Goal: Task Accomplishment & Management: Manage account settings

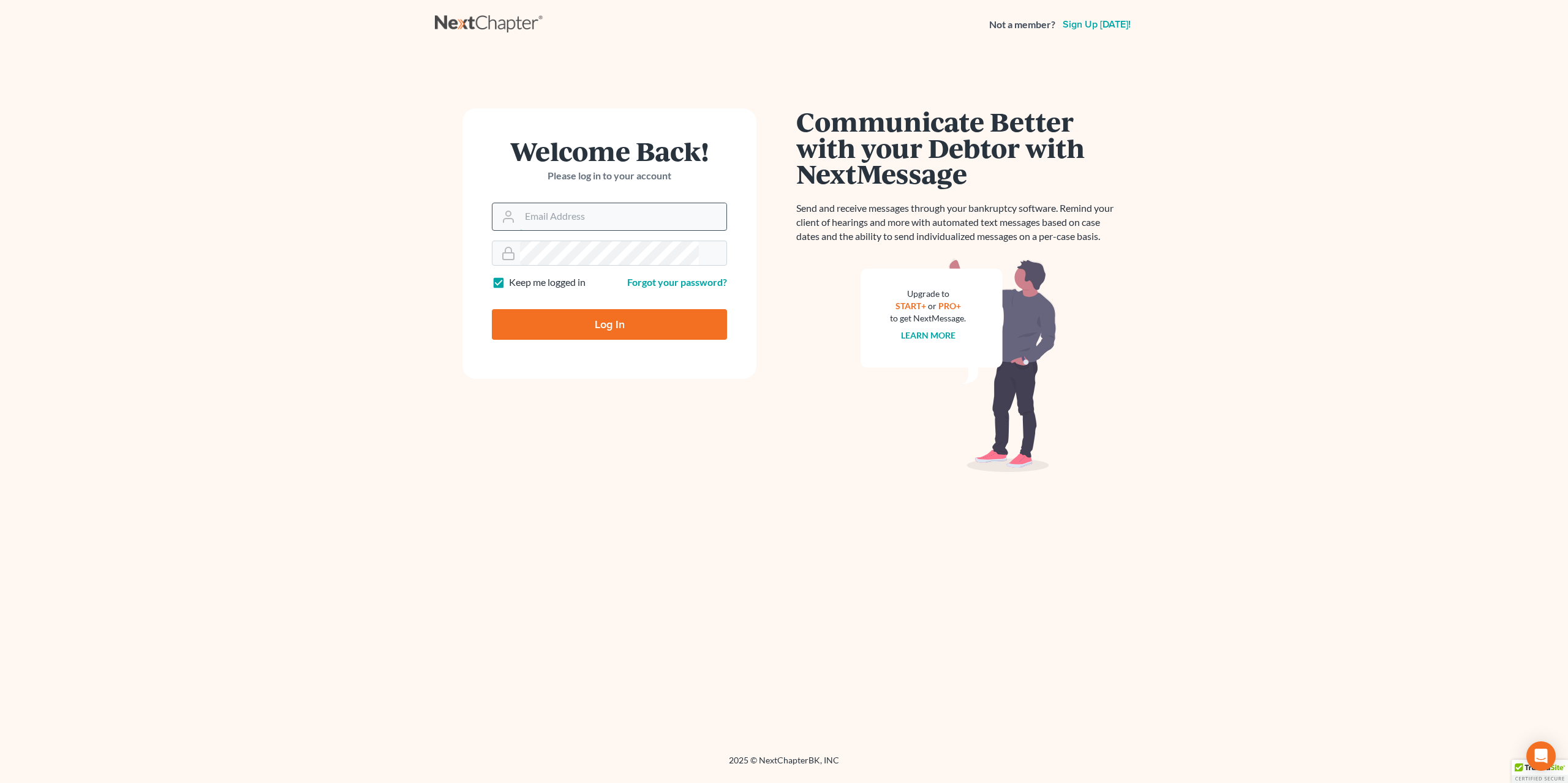
click at [557, 204] on input "Email Address" at bounding box center [623, 217] width 206 height 27
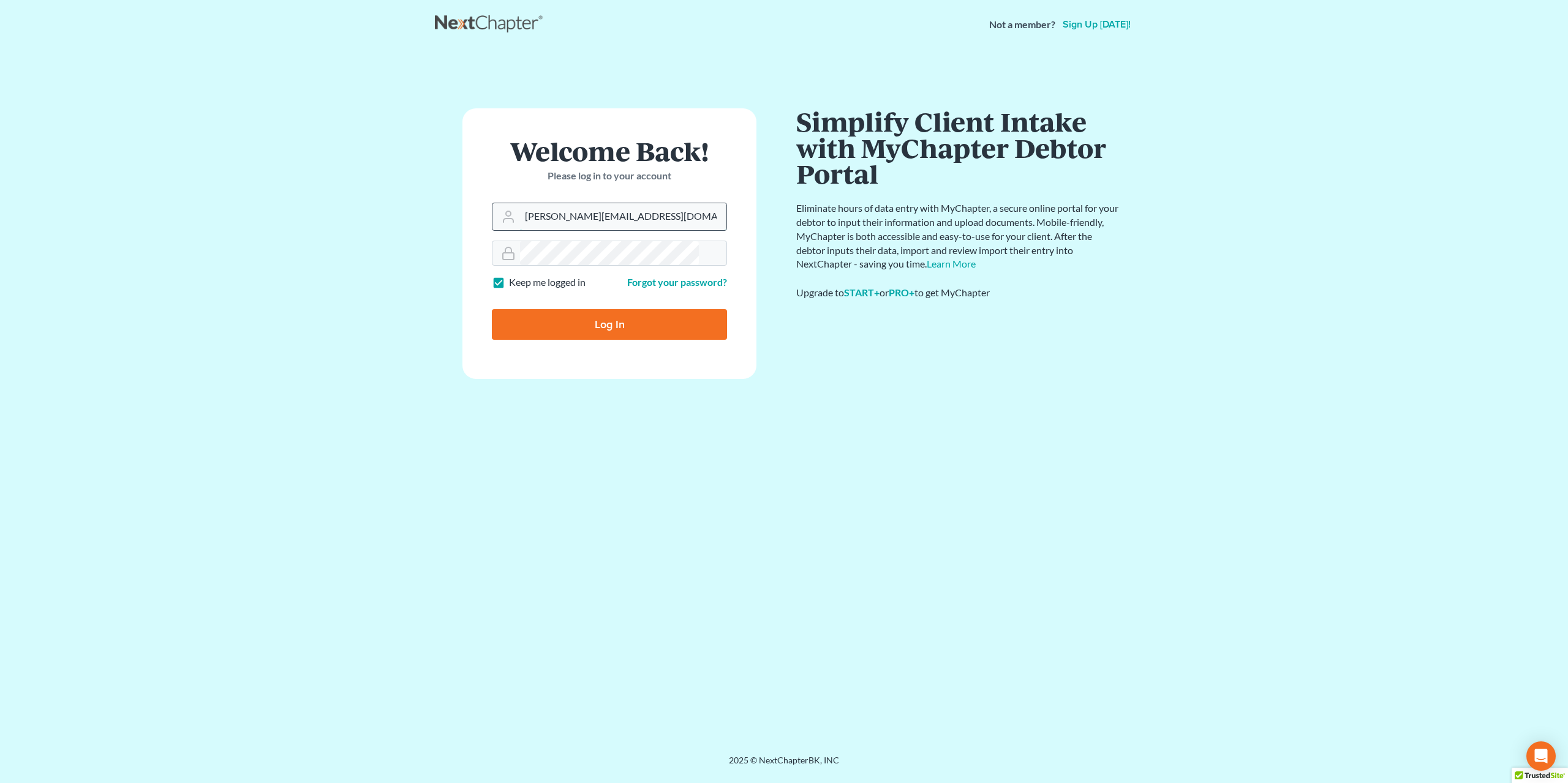
type input "[PERSON_NAME][EMAIL_ADDRESS][DOMAIN_NAME]"
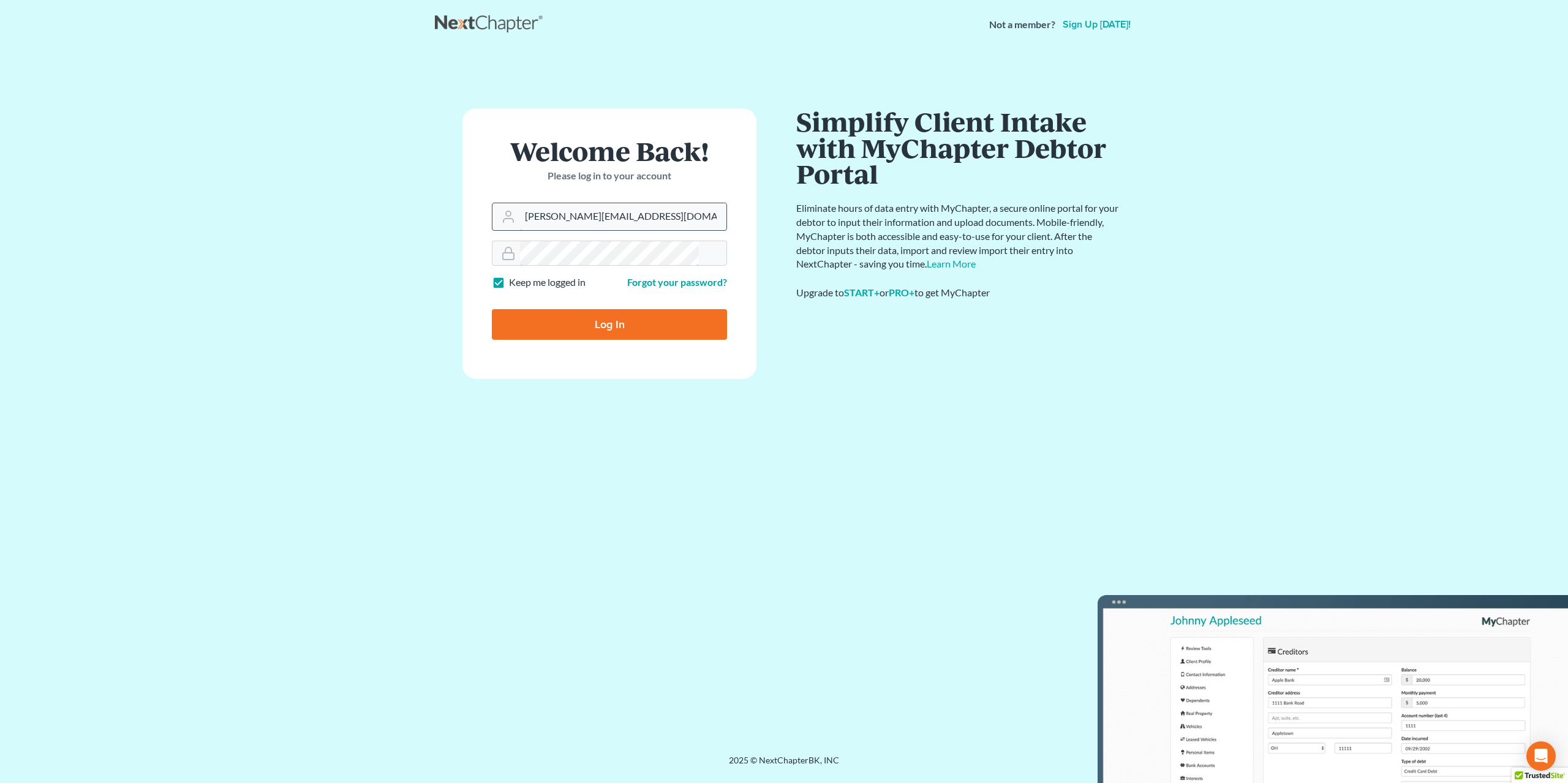
click at [492, 310] on input "Log In" at bounding box center [610, 325] width 236 height 31
type input "Thinking..."
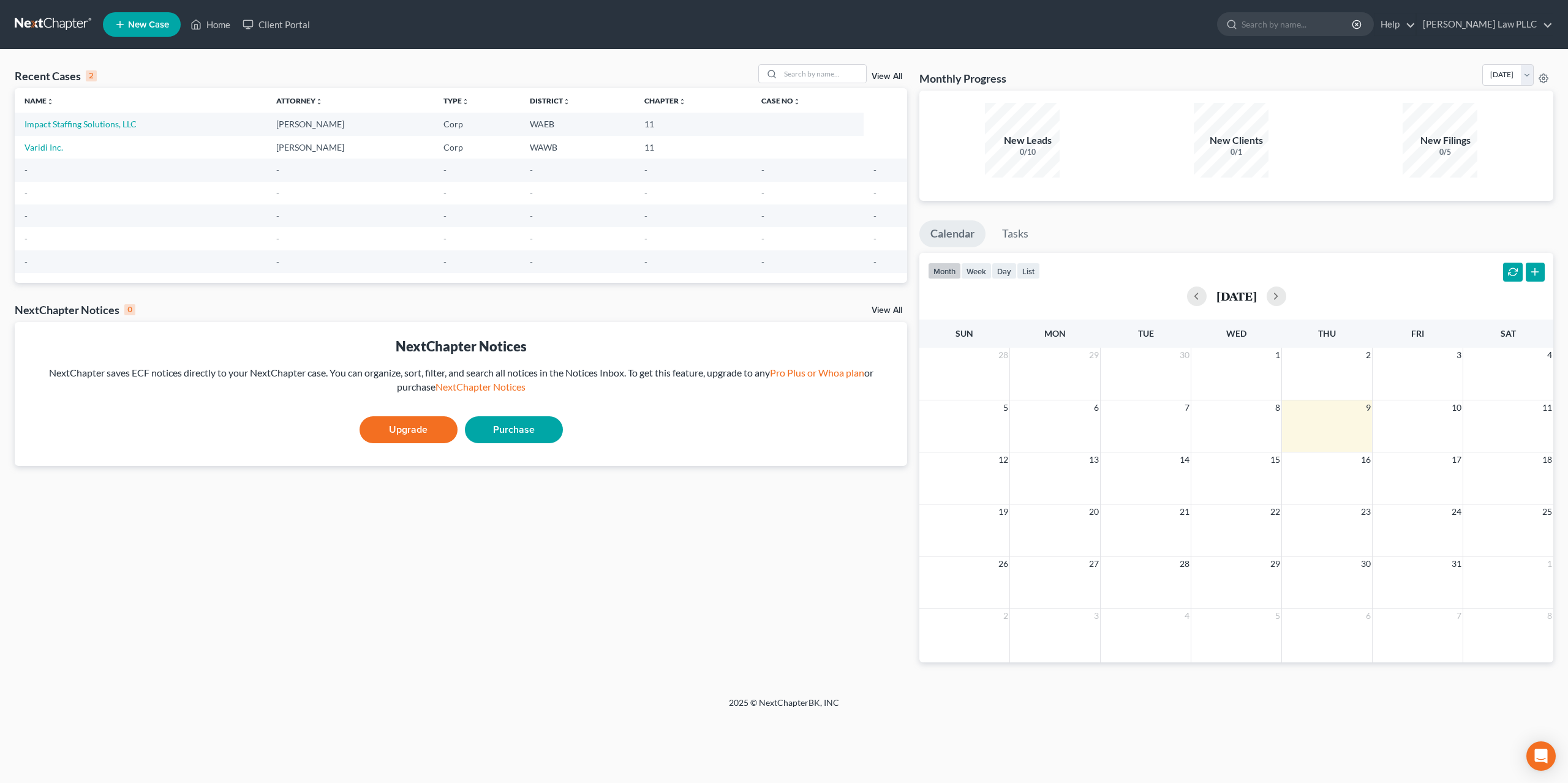
click at [77, 136] on td "Varidi Inc." at bounding box center [140, 147] width 252 height 23
click at [87, 119] on link "Impact Staffing Solutions, LLC" at bounding box center [81, 124] width 112 height 11
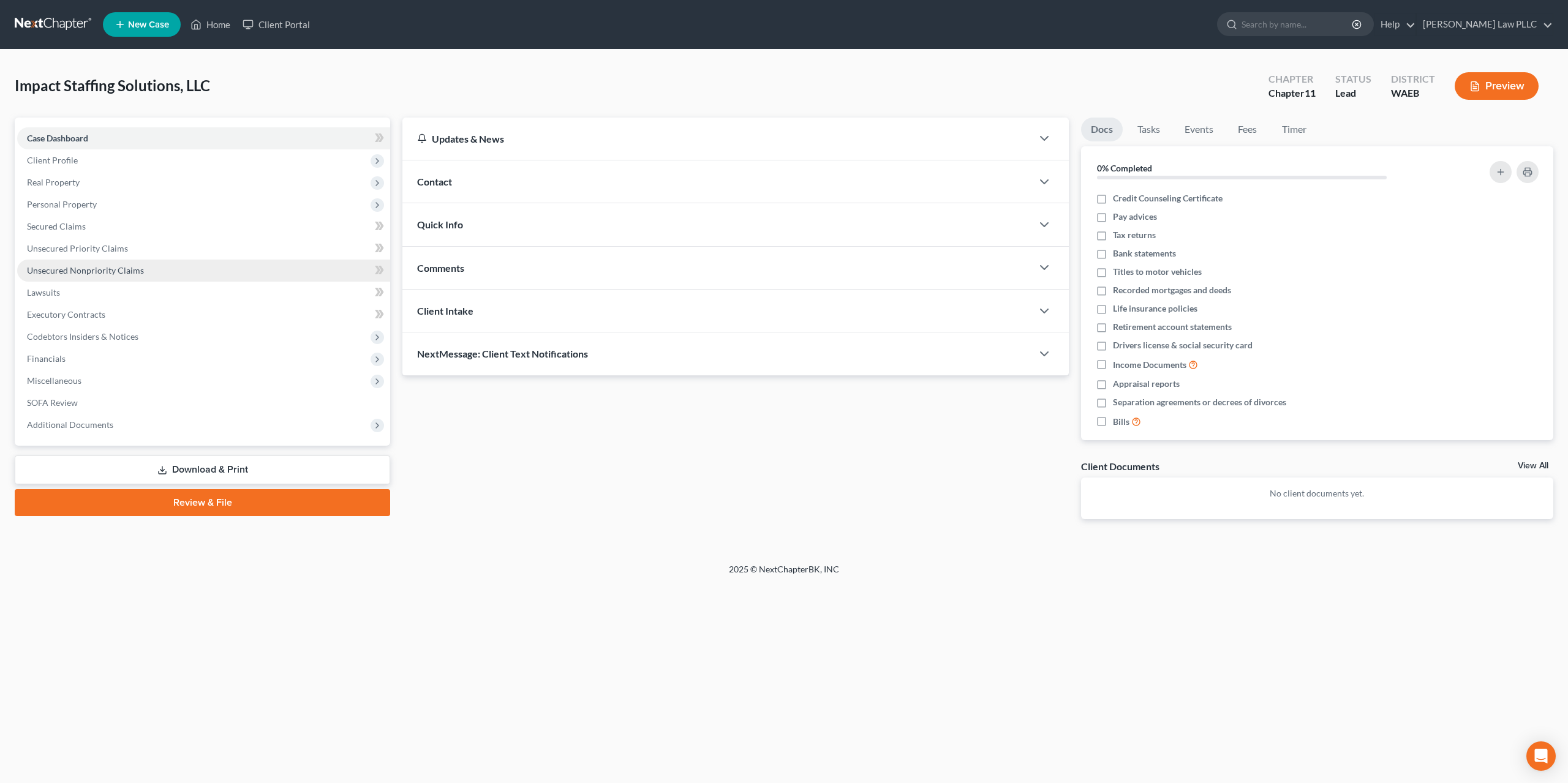
click at [92, 265] on span "Unsecured Nonpriority Claims" at bounding box center [86, 270] width 117 height 11
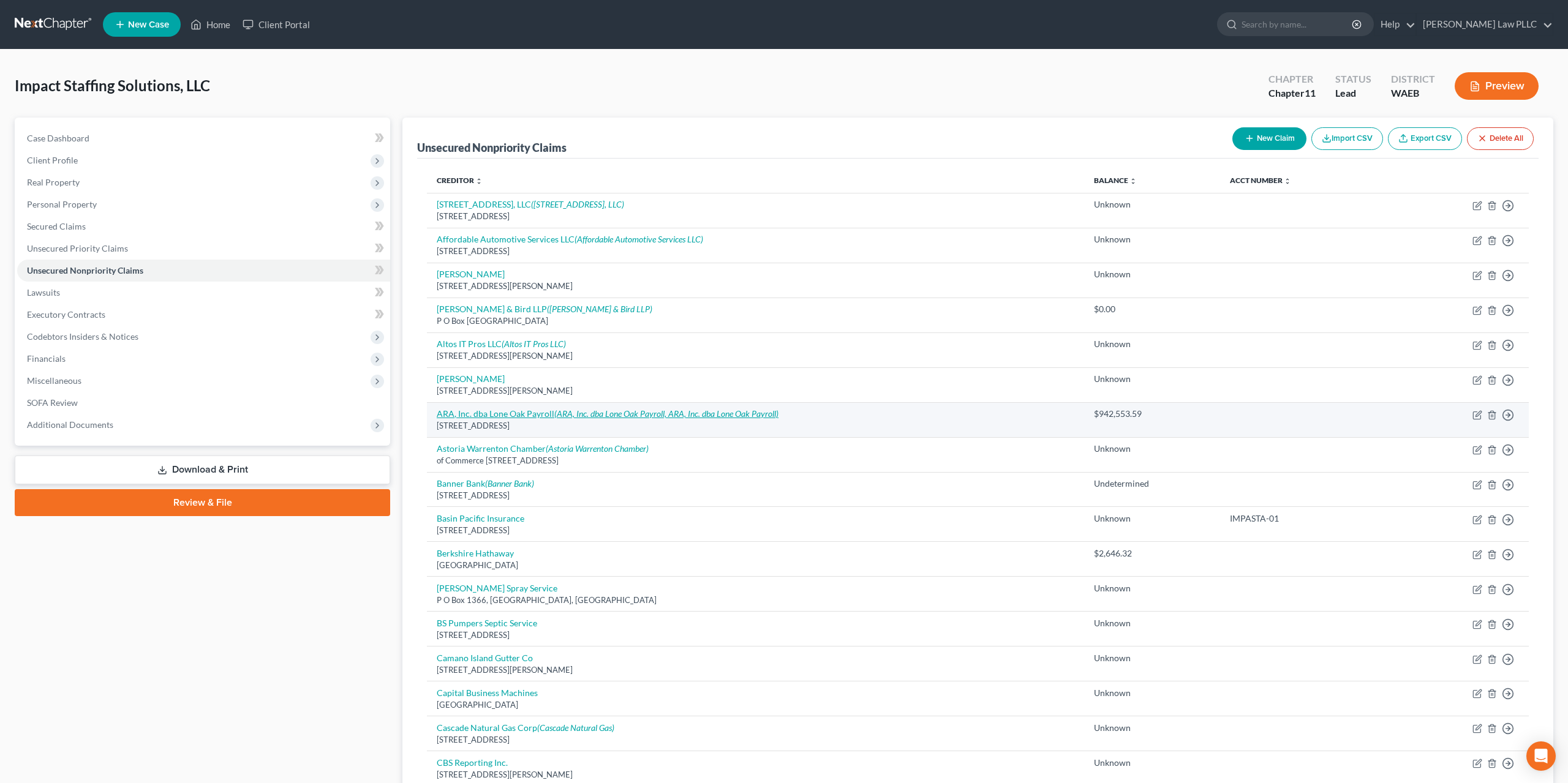
click at [688, 408] on icon "(ARA, Inc. dba Lone Oak Payroll, ARA, Inc. dba Lone Oak Payroll)" at bounding box center [666, 413] width 224 height 11
select select "24"
select select "11"
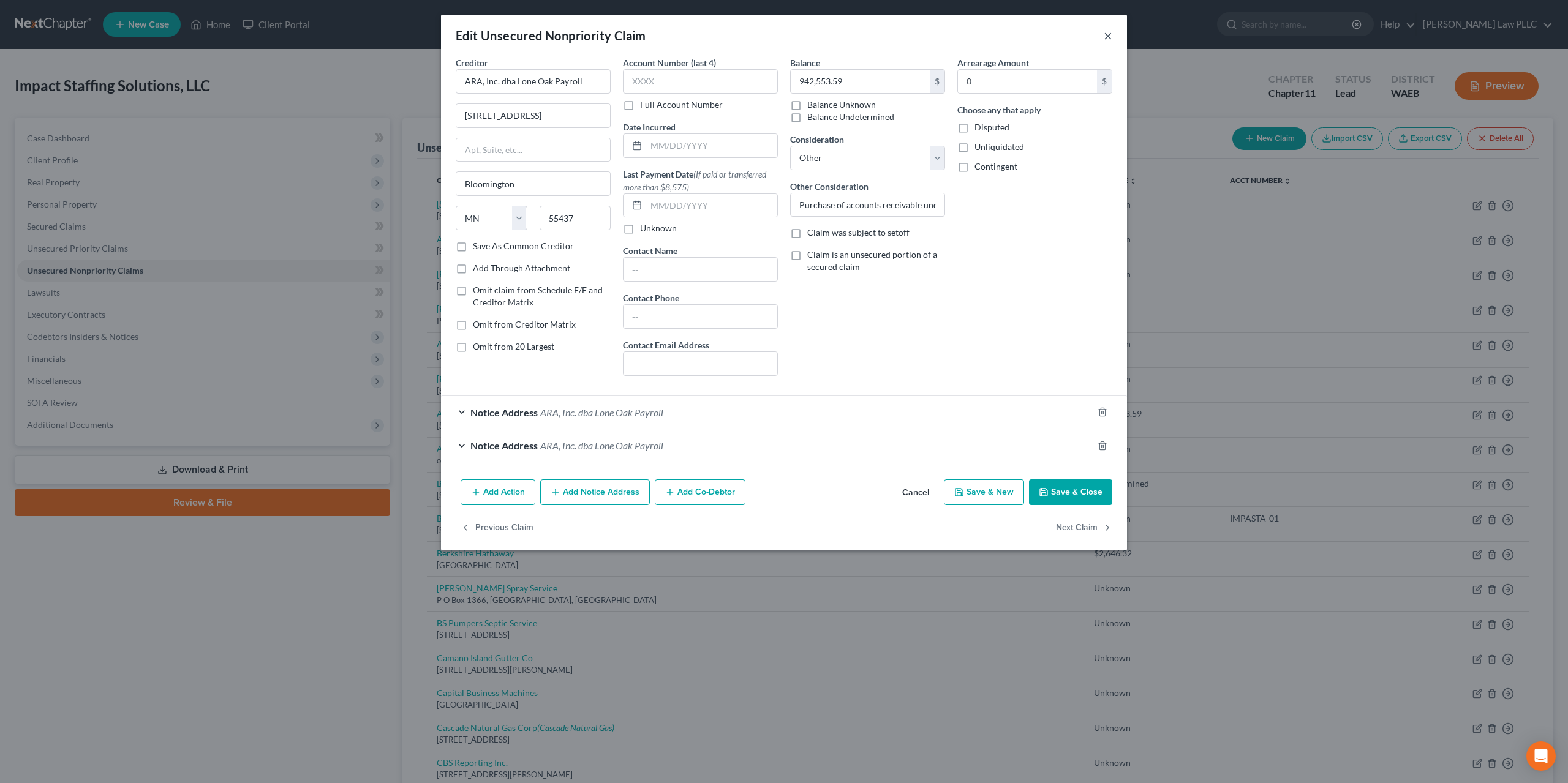
click at [1103, 32] on button "×" at bounding box center [1108, 36] width 9 height 15
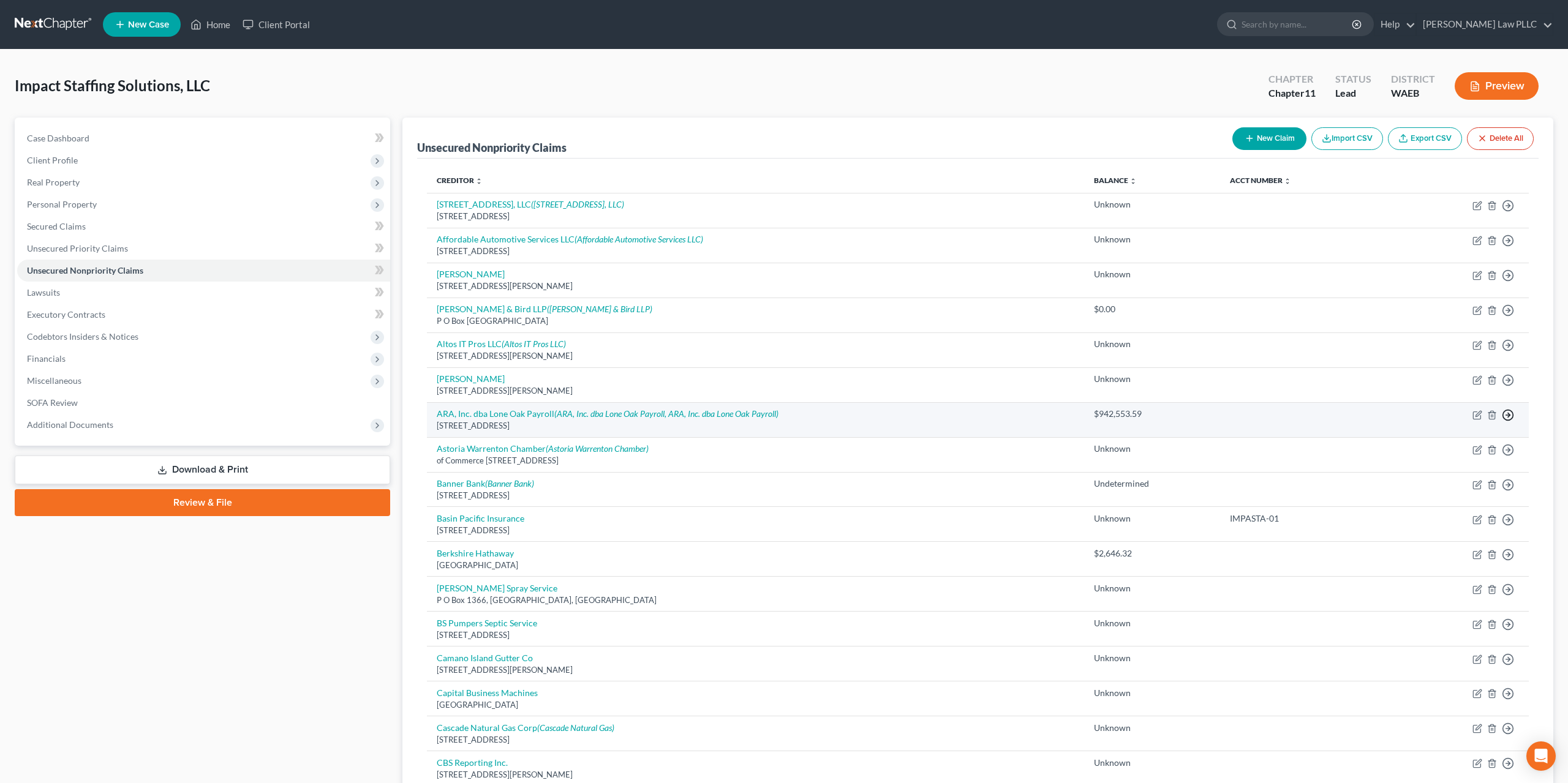
click at [1514, 409] on icon "button" at bounding box center [1508, 415] width 12 height 12
click at [1448, 413] on link "Move to D" at bounding box center [1465, 424] width 103 height 21
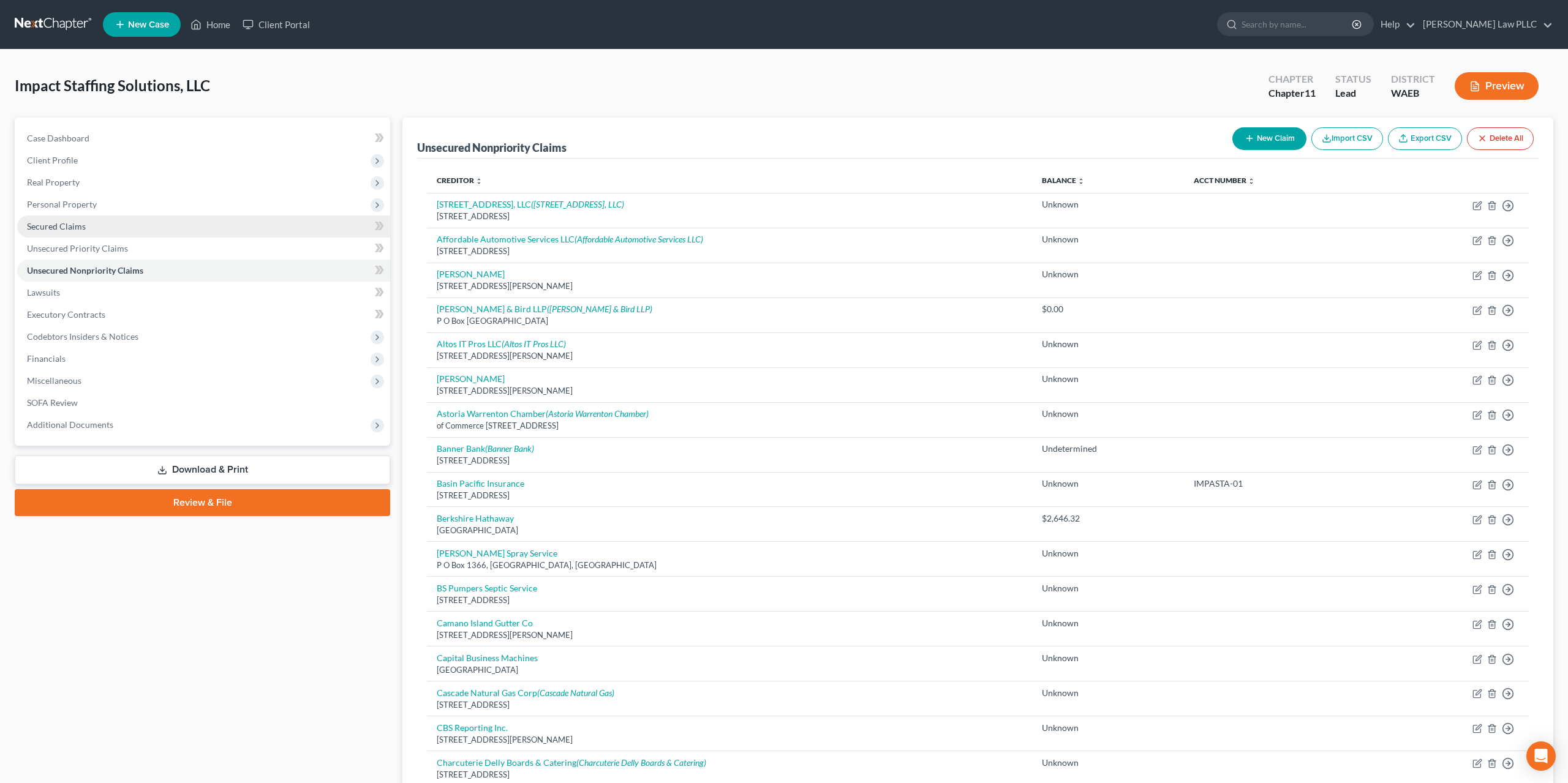
click at [49, 221] on span "Secured Claims" at bounding box center [56, 226] width 59 height 11
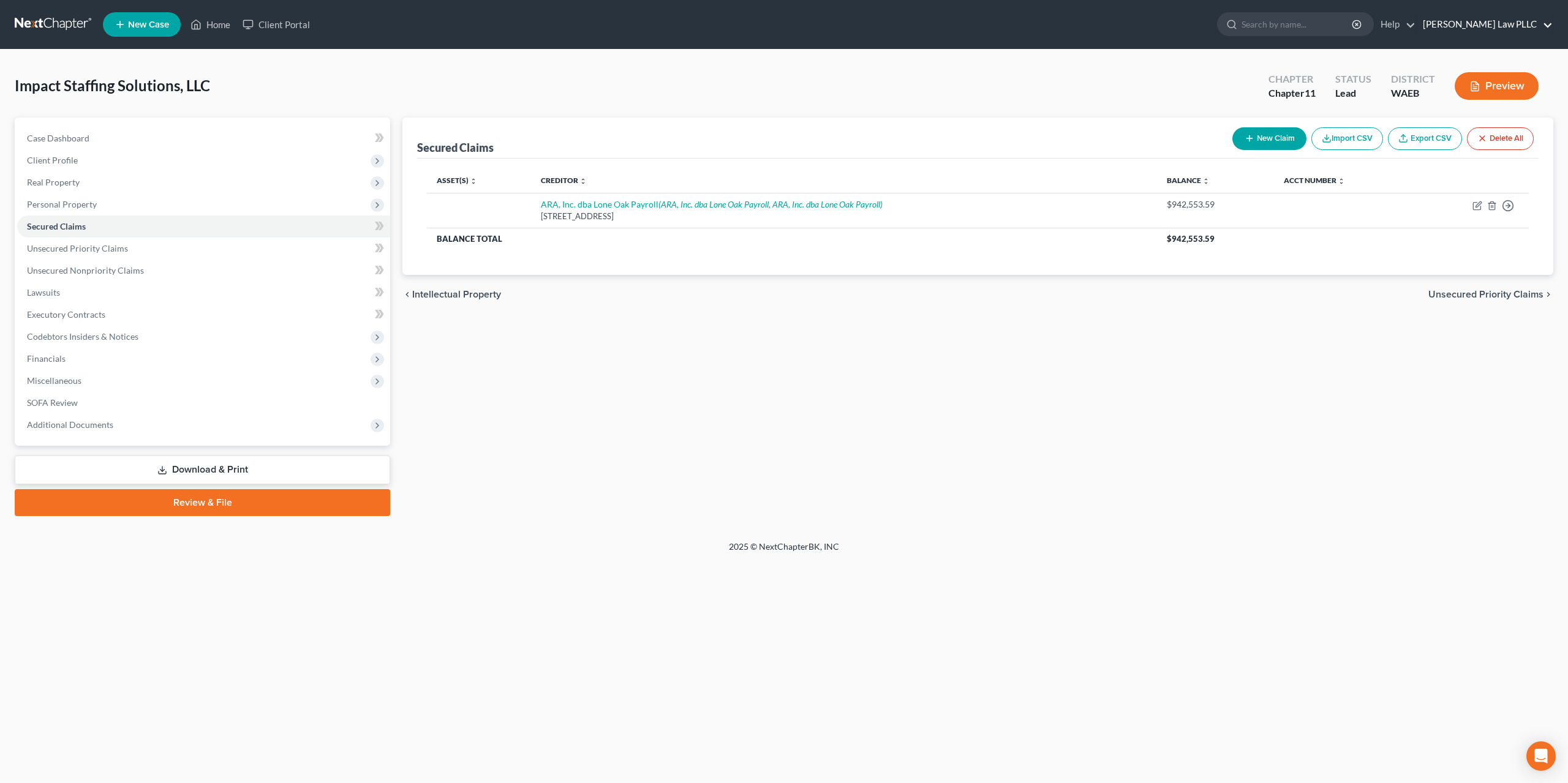
click at [1537, 20] on link "[PERSON_NAME] Law PLLC" at bounding box center [1484, 24] width 136 height 22
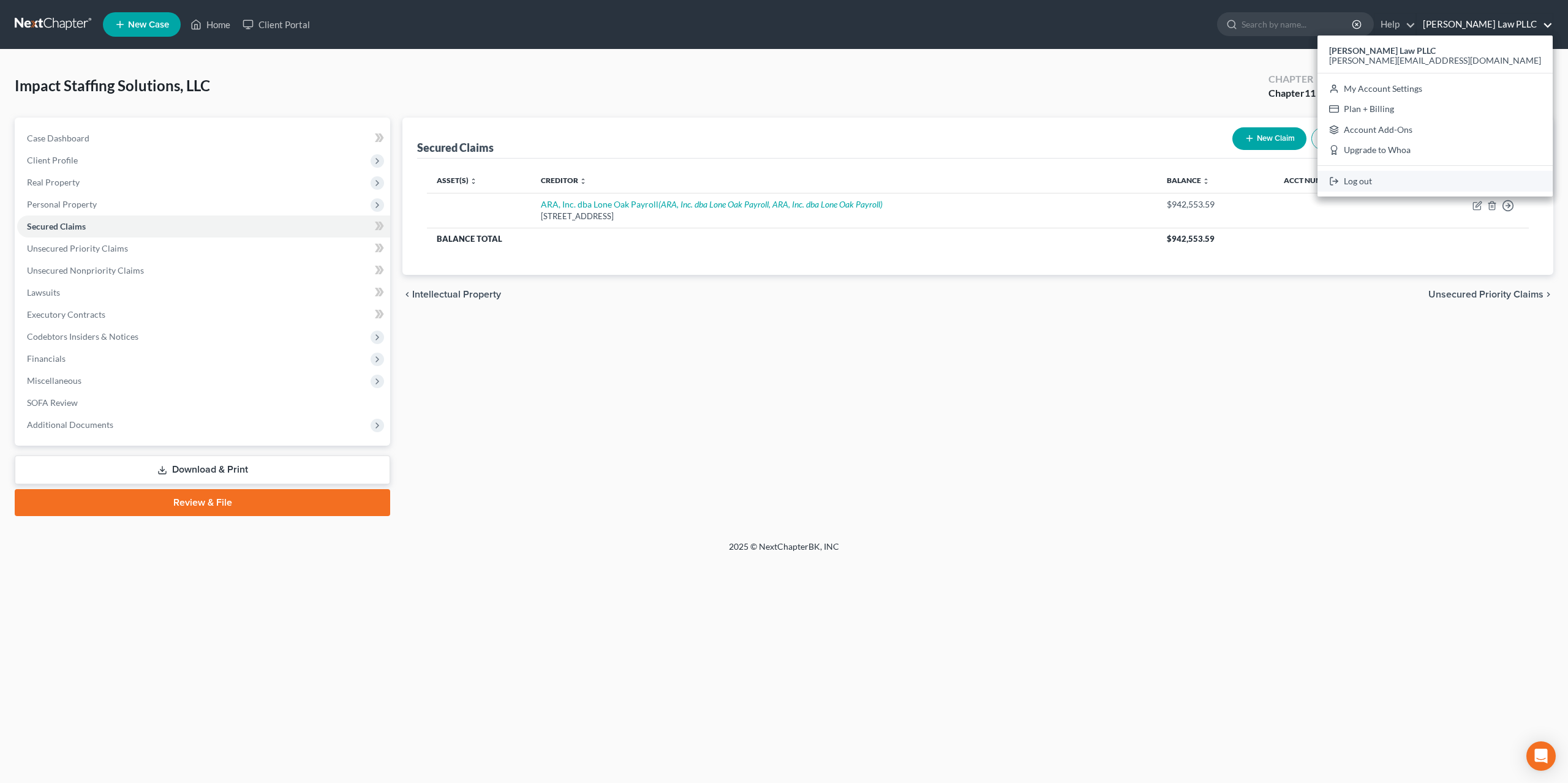
click at [1483, 171] on link "Log out" at bounding box center [1435, 182] width 236 height 21
